Goal: Obtain resource: Download file/media

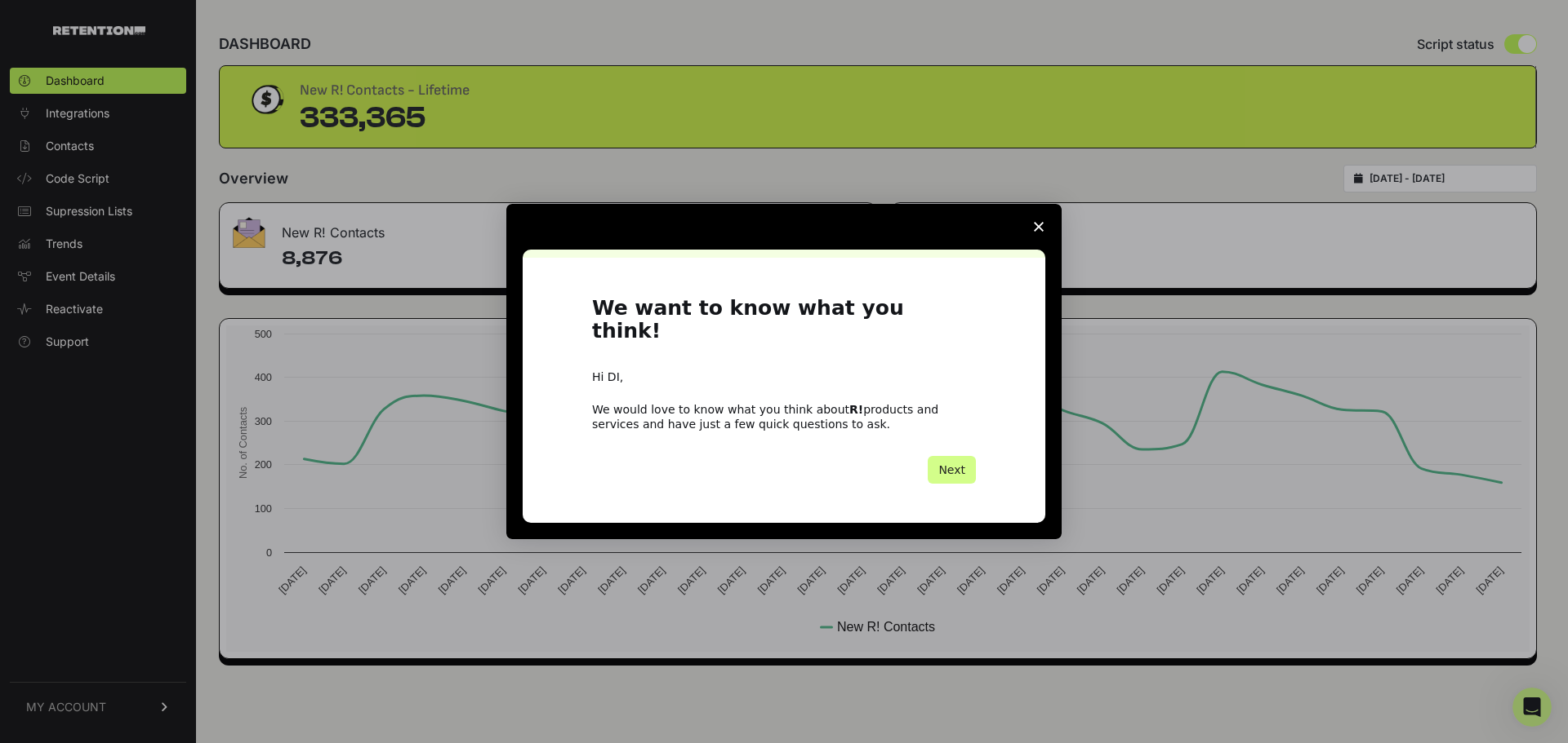
click at [1038, 232] on icon "Close survey" at bounding box center [1038, 227] width 9 height 9
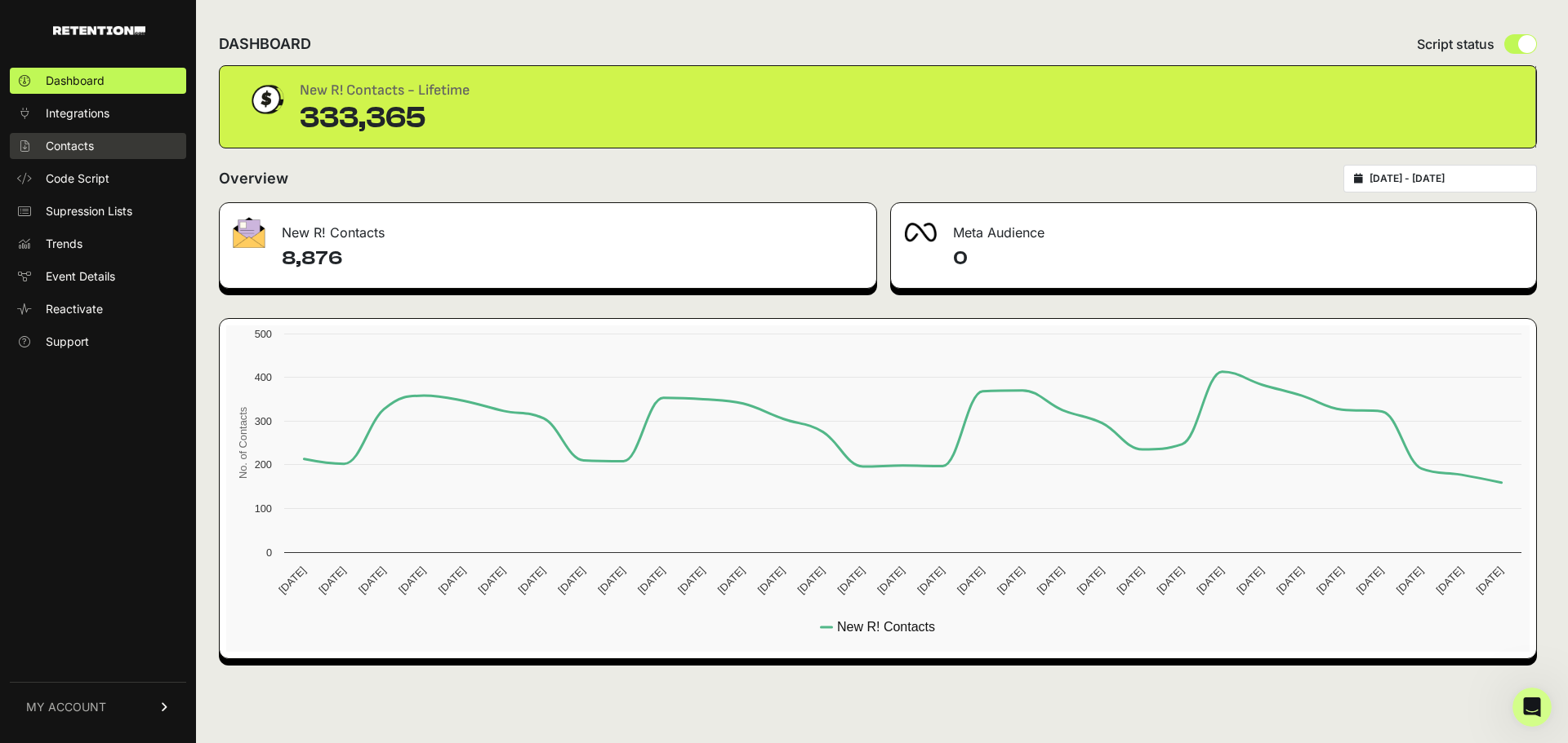
click at [89, 155] on link "Contacts" at bounding box center [98, 146] width 176 height 27
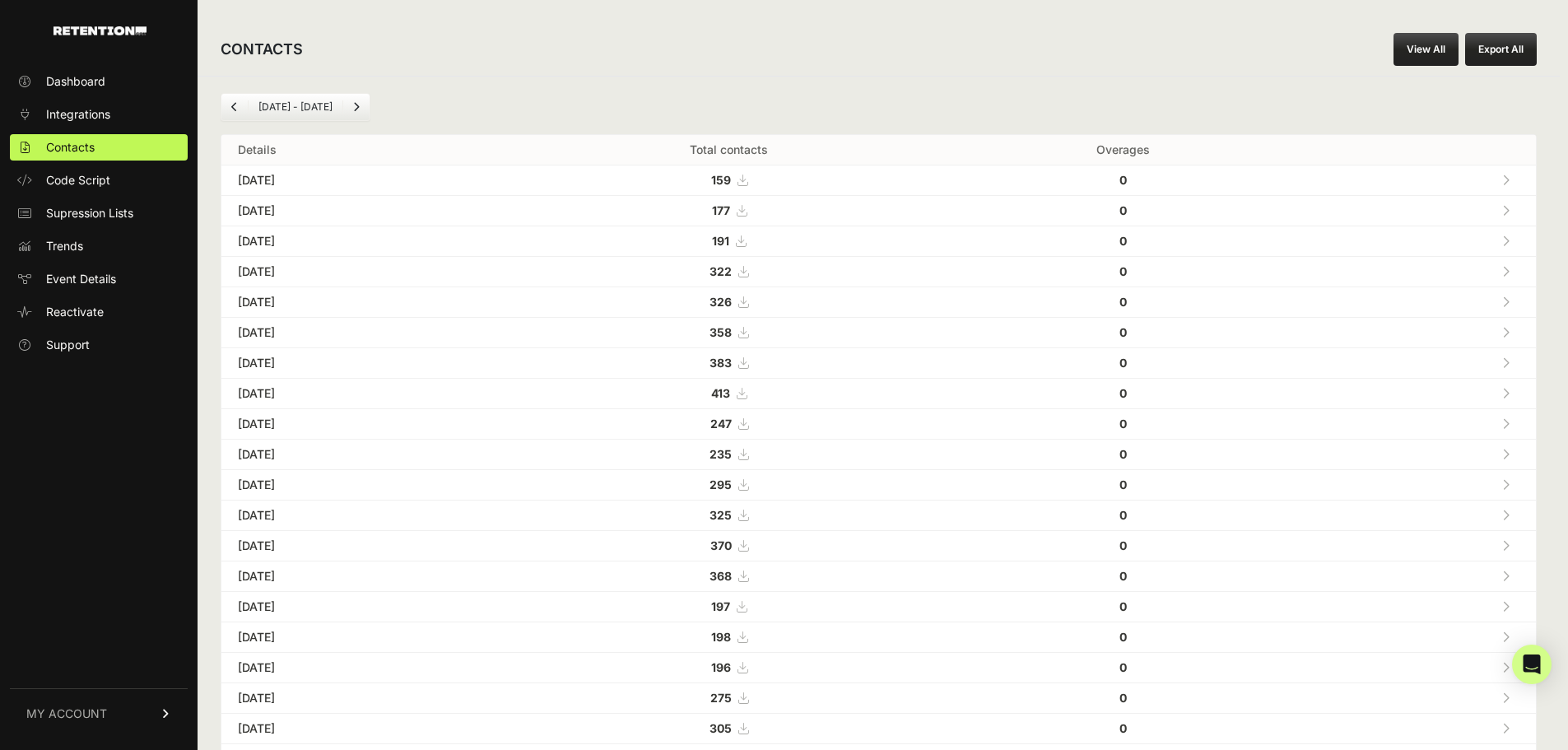
click at [1437, 54] on link "View All" at bounding box center [1426, 49] width 65 height 33
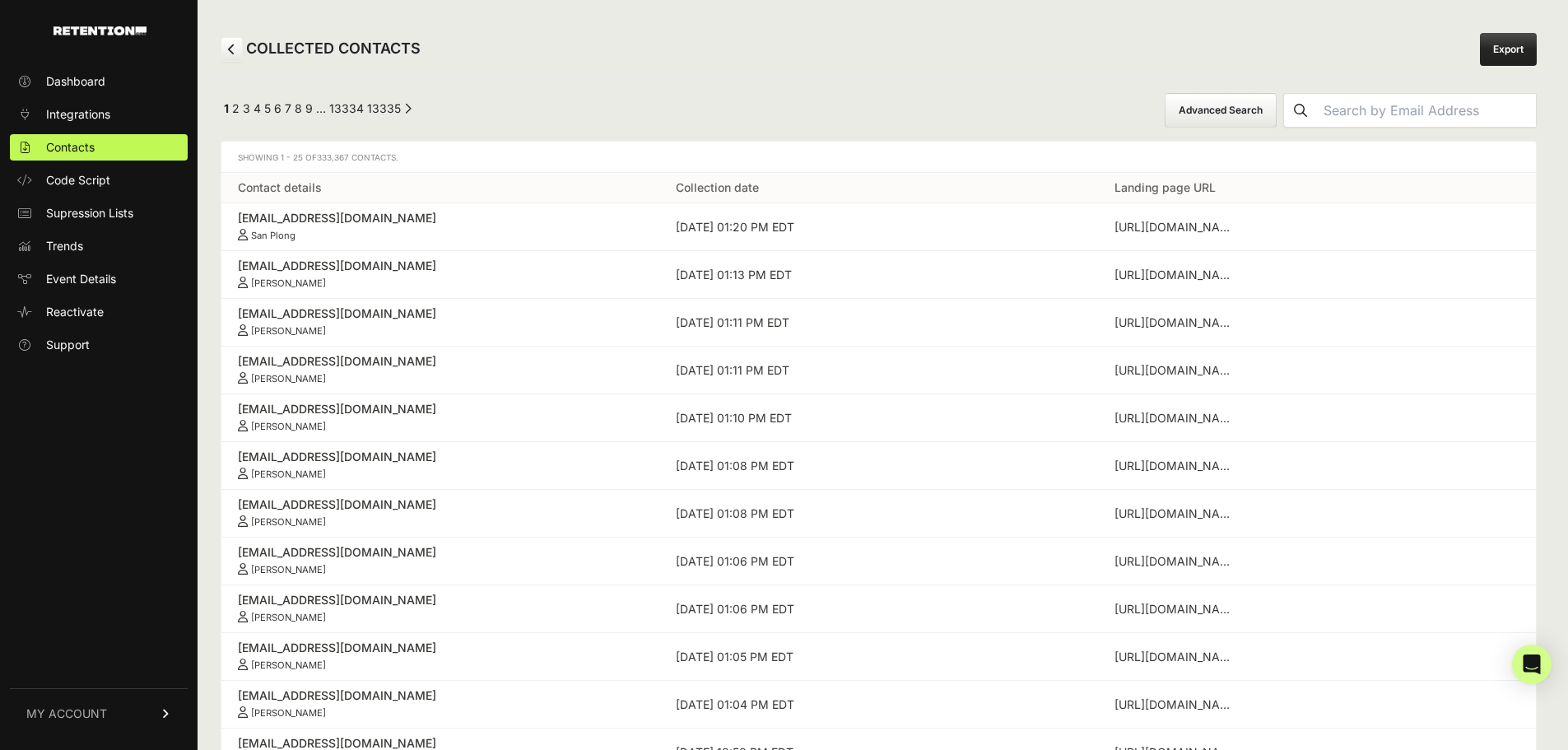
click at [1531, 54] on link "Export" at bounding box center [1508, 49] width 57 height 33
